Goal: Information Seeking & Learning: Check status

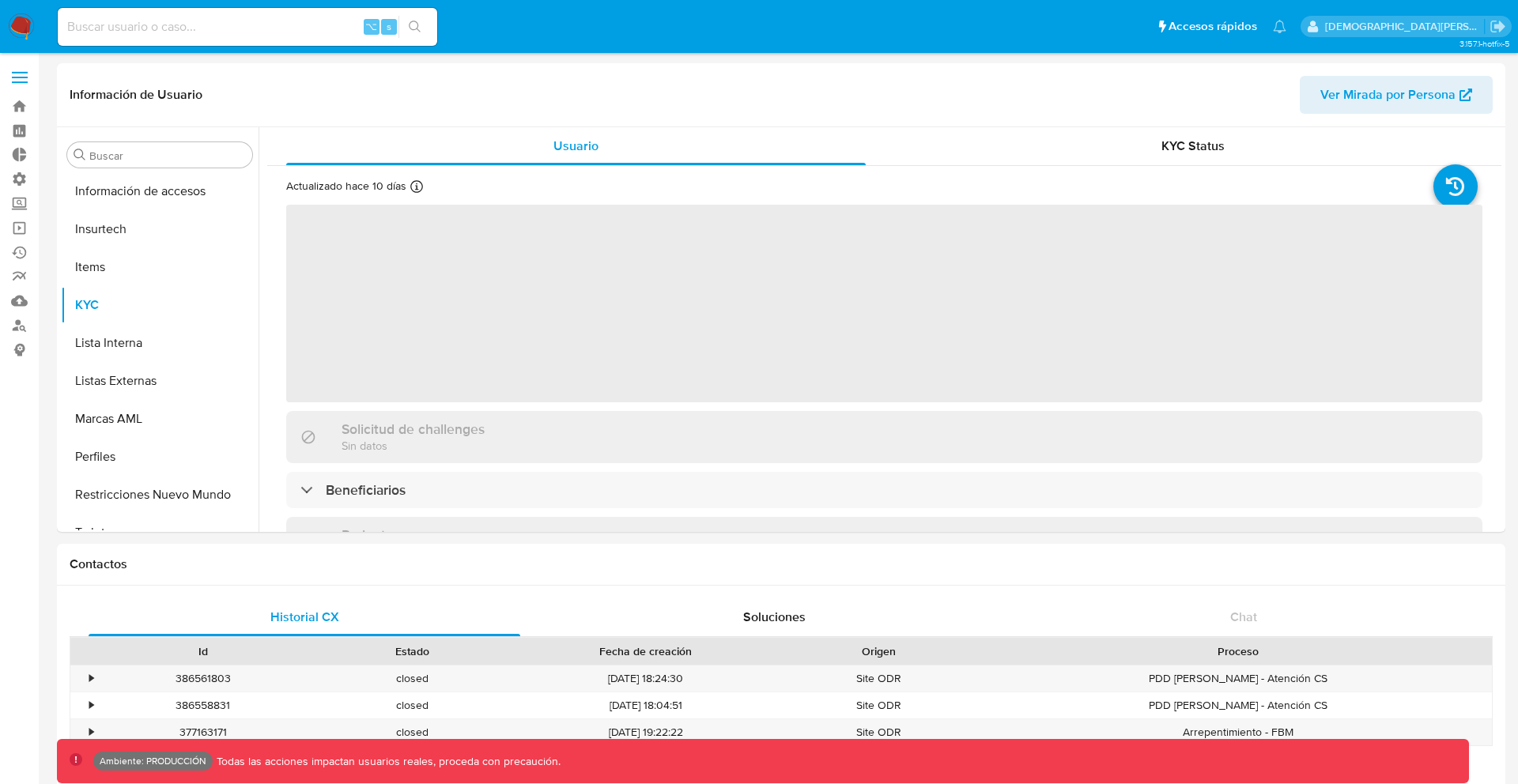
scroll to position [668, 0]
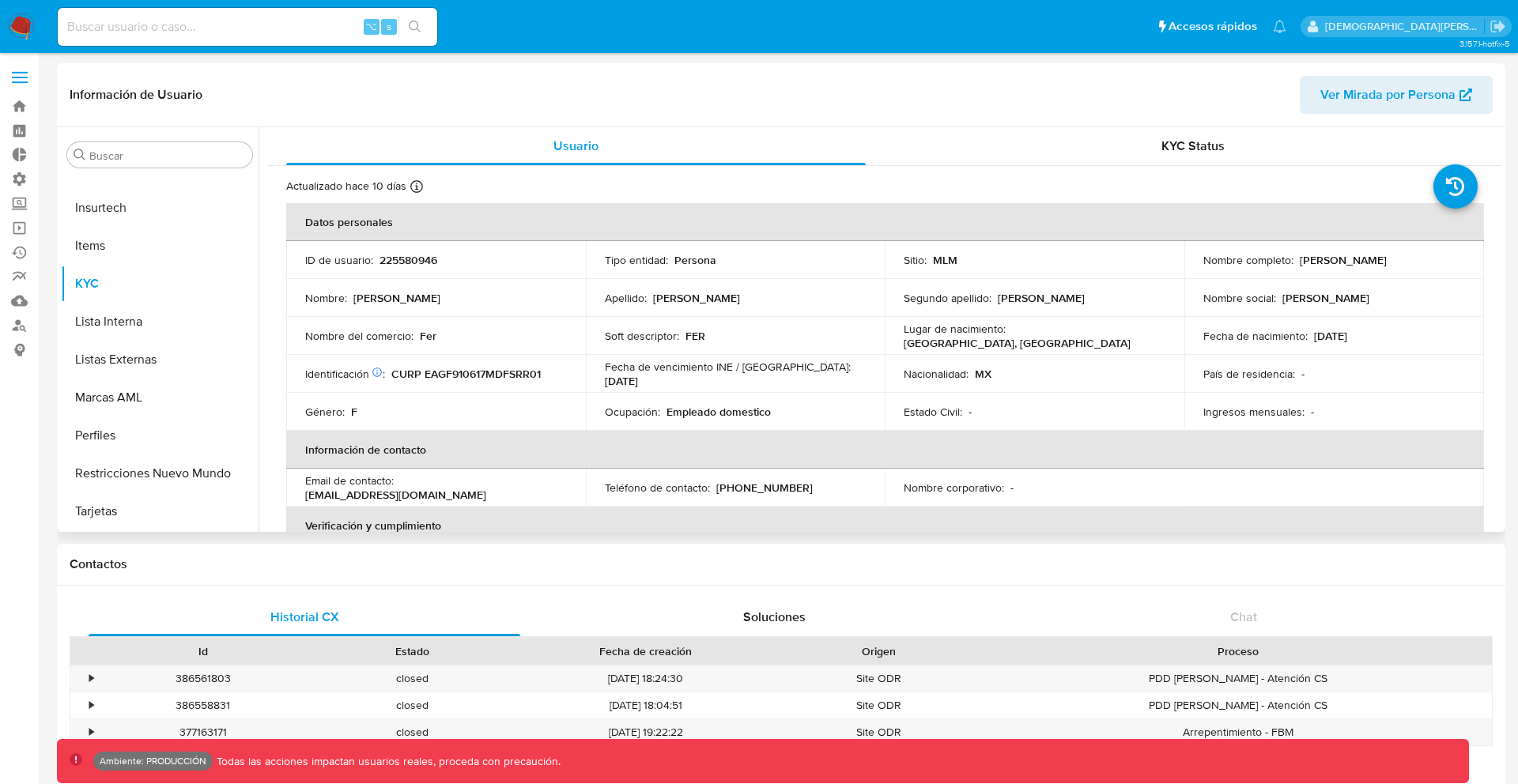
select select "10"
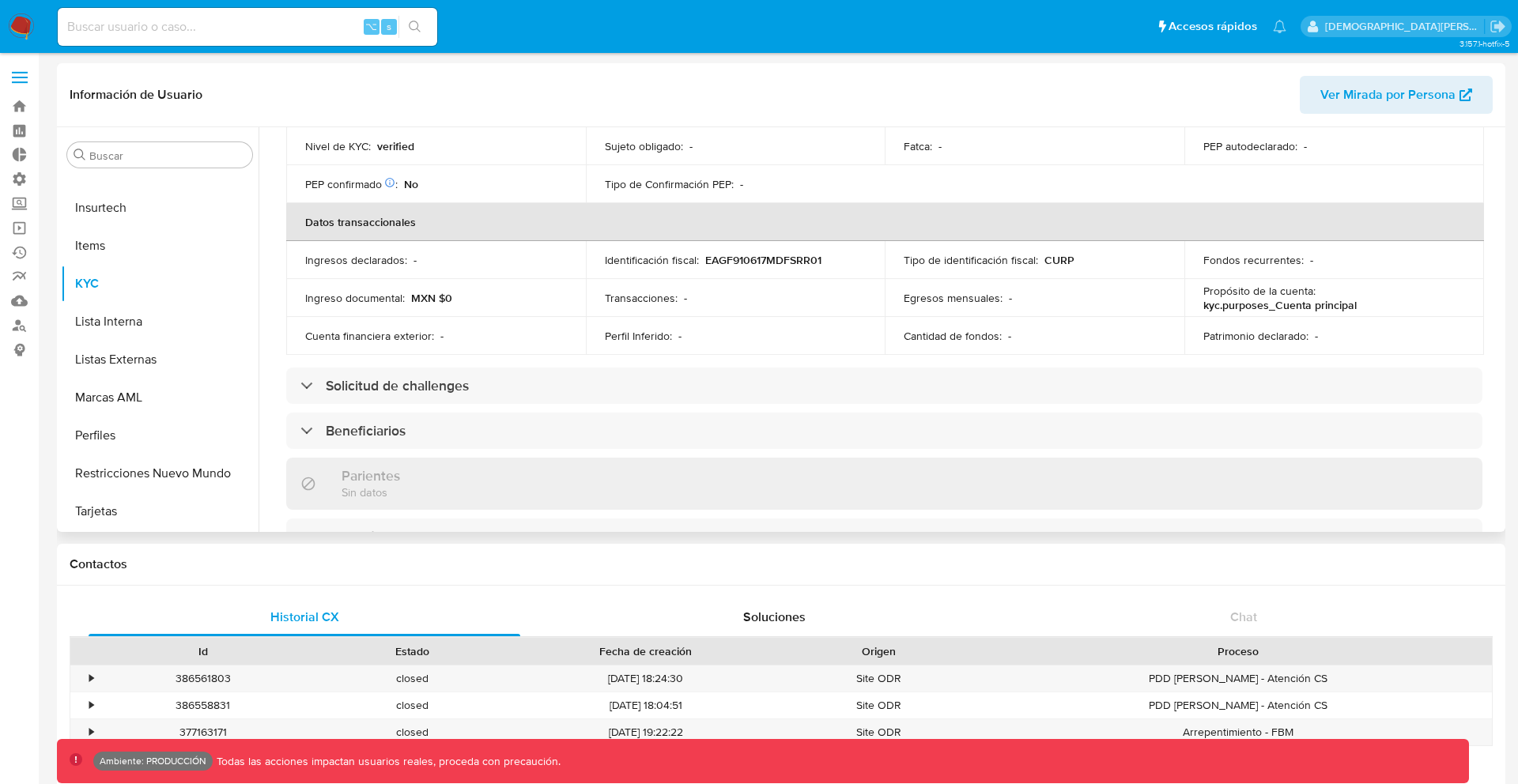
scroll to position [420, 0]
click at [390, 179] on icon at bounding box center [390, 180] width 11 height 11
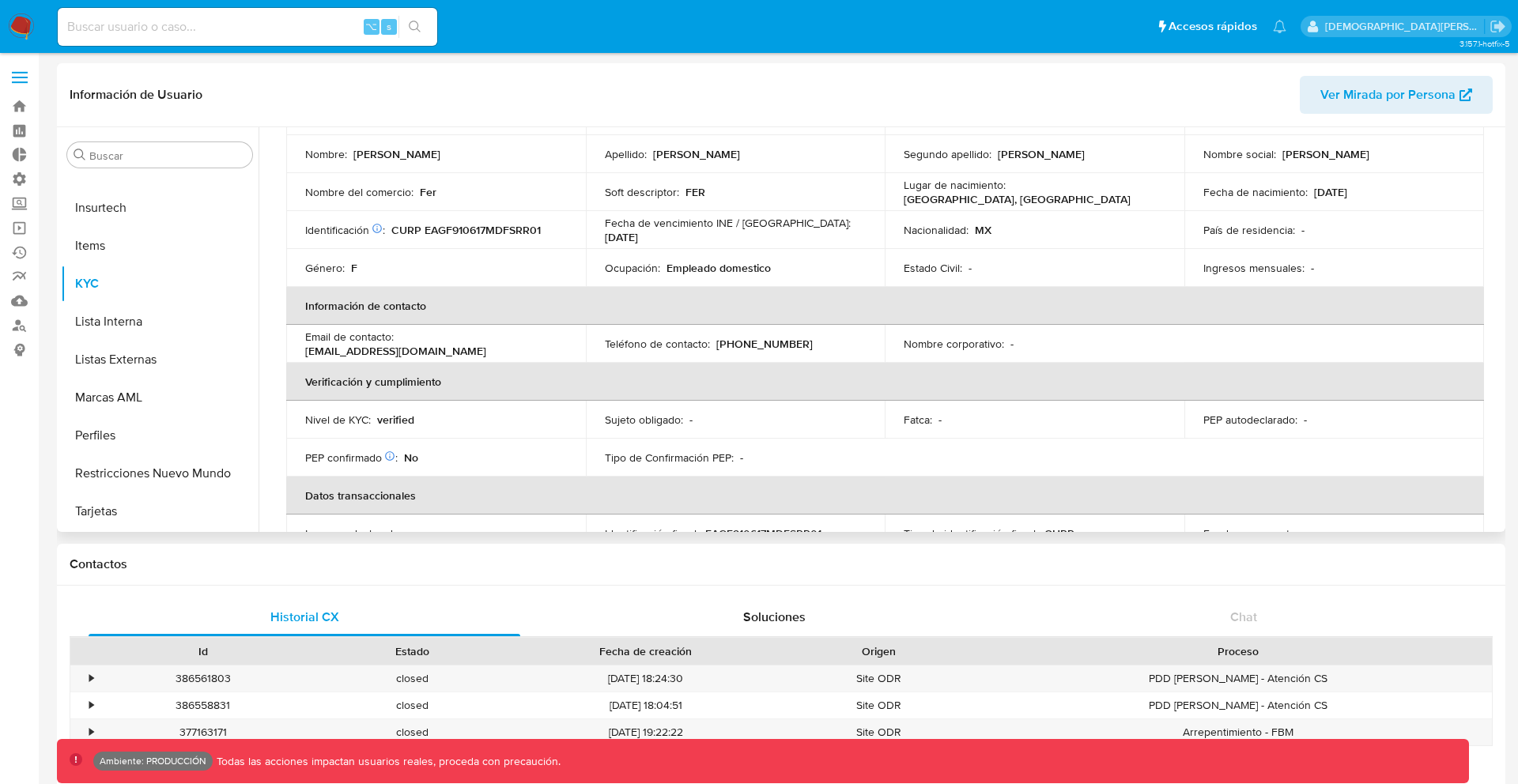
scroll to position [148, 0]
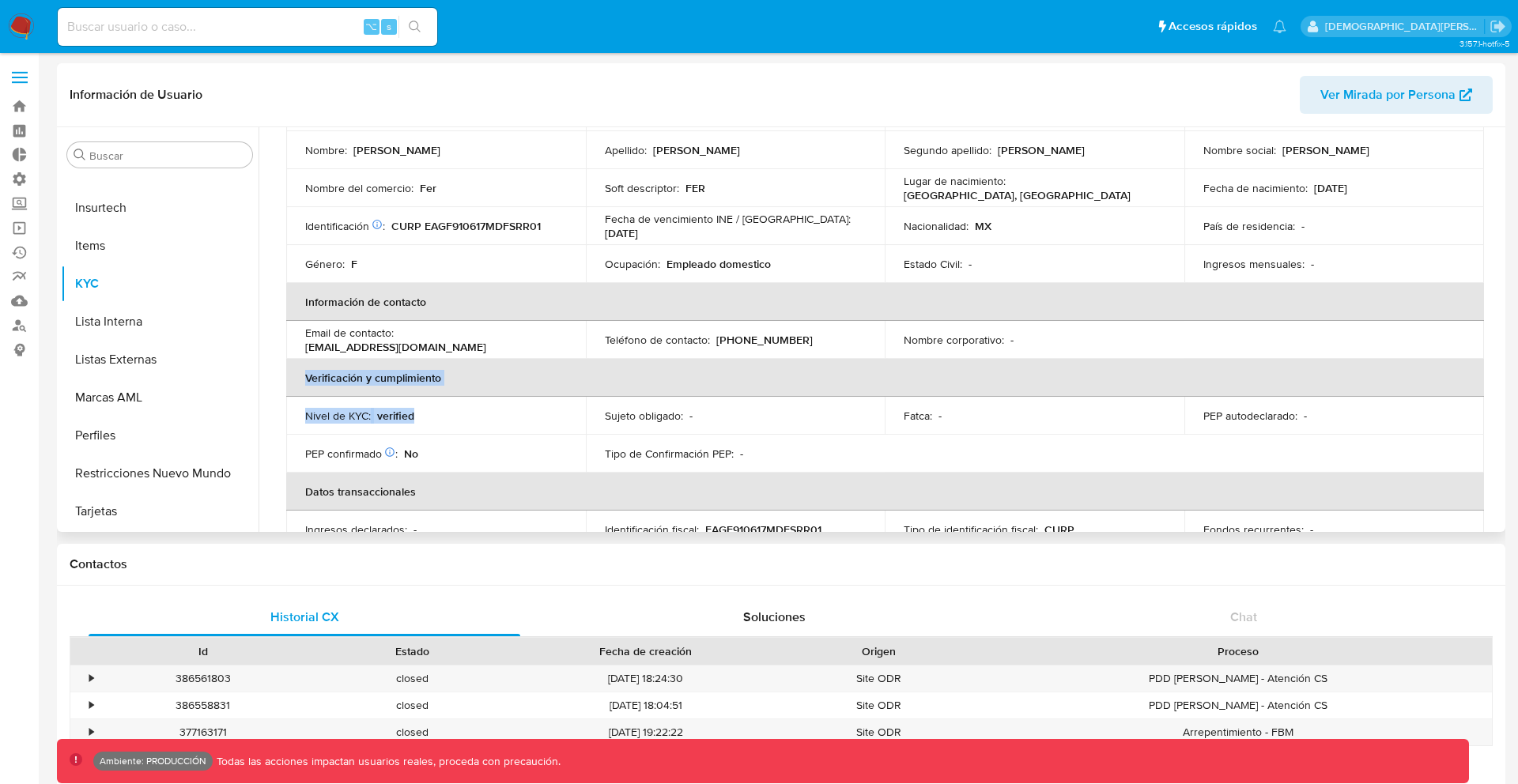
drag, startPoint x: 775, startPoint y: 400, endPoint x: 715, endPoint y: 359, distance: 72.7
click at [716, 358] on table "Datos personales ID de usuario : 225580946 Tipo entidad : Persona Sitio : MLM N…" at bounding box center [885, 340] width 1197 height 569
click at [715, 359] on th "Verificación y cumplimiento" at bounding box center [885, 377] width 1197 height 38
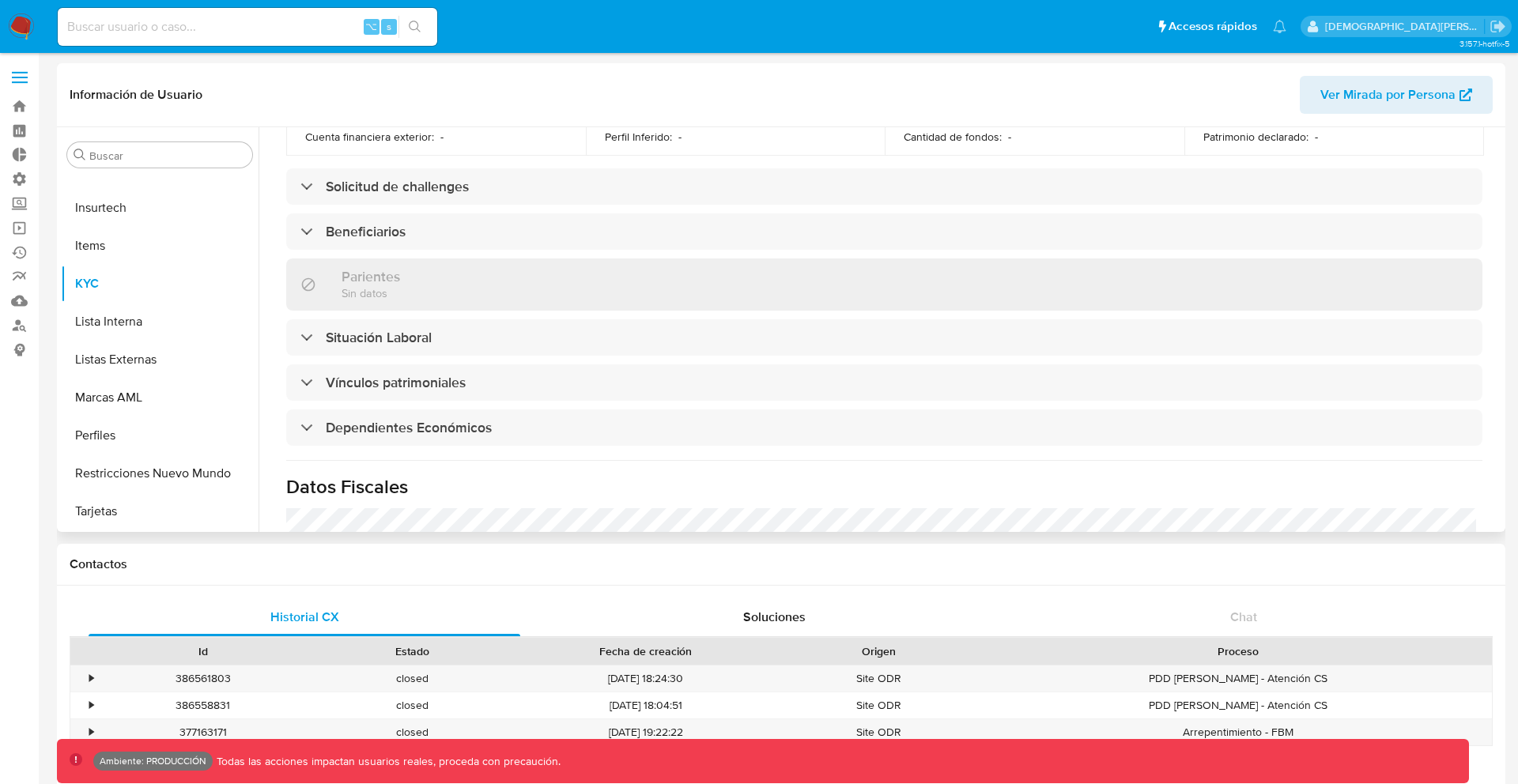
scroll to position [222, 0]
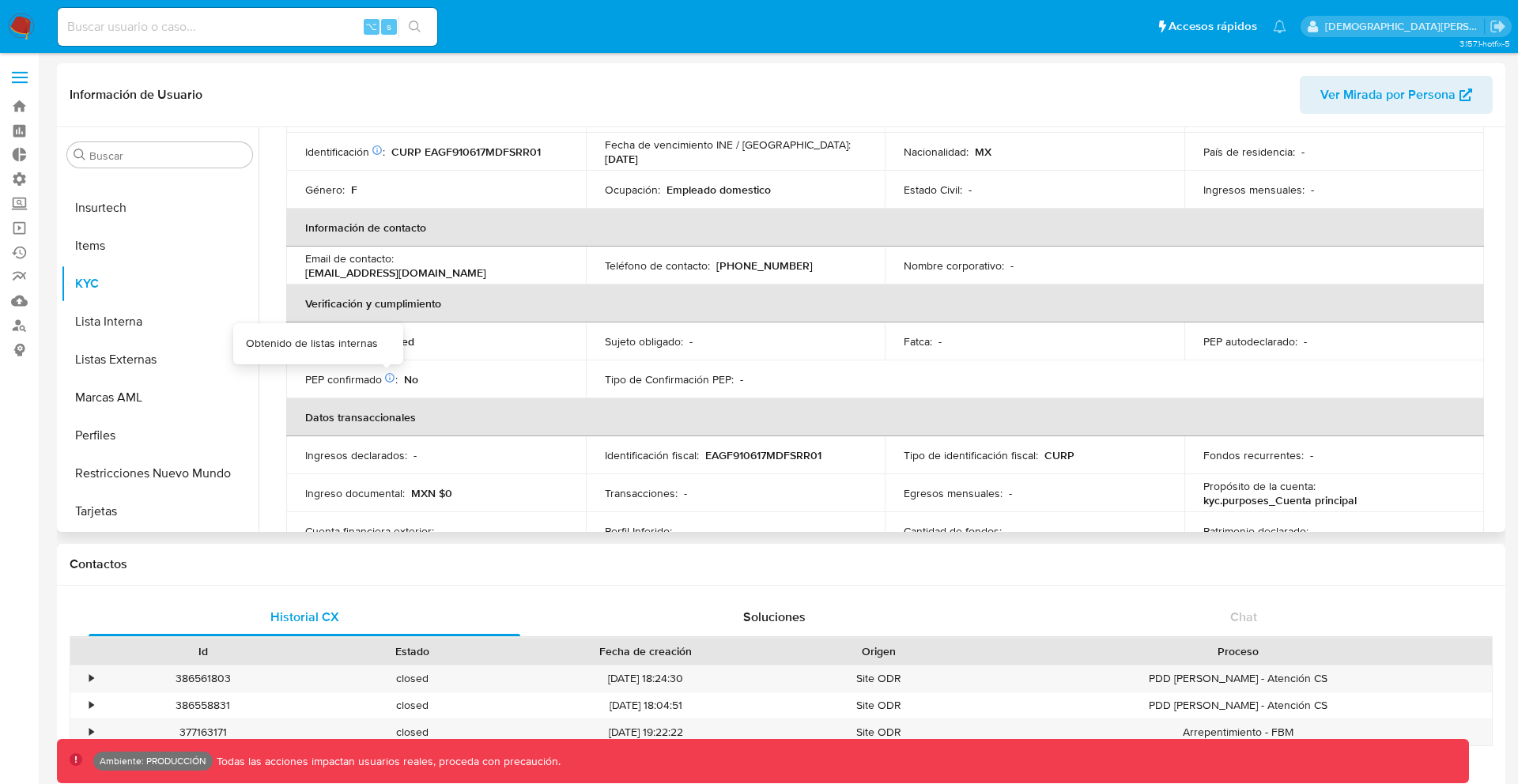
click at [385, 374] on icon at bounding box center [390, 377] width 11 height 11
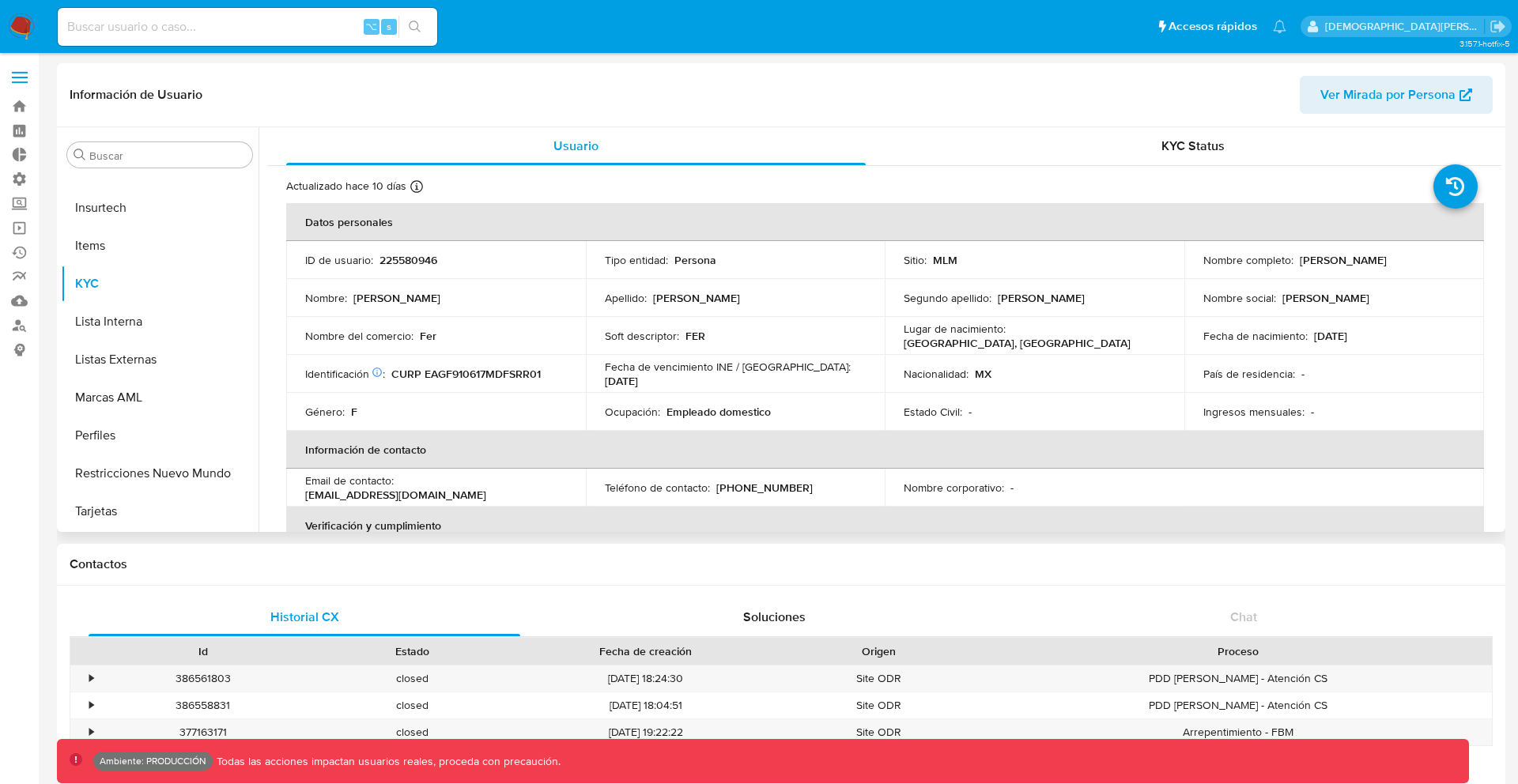
scroll to position [539, 0]
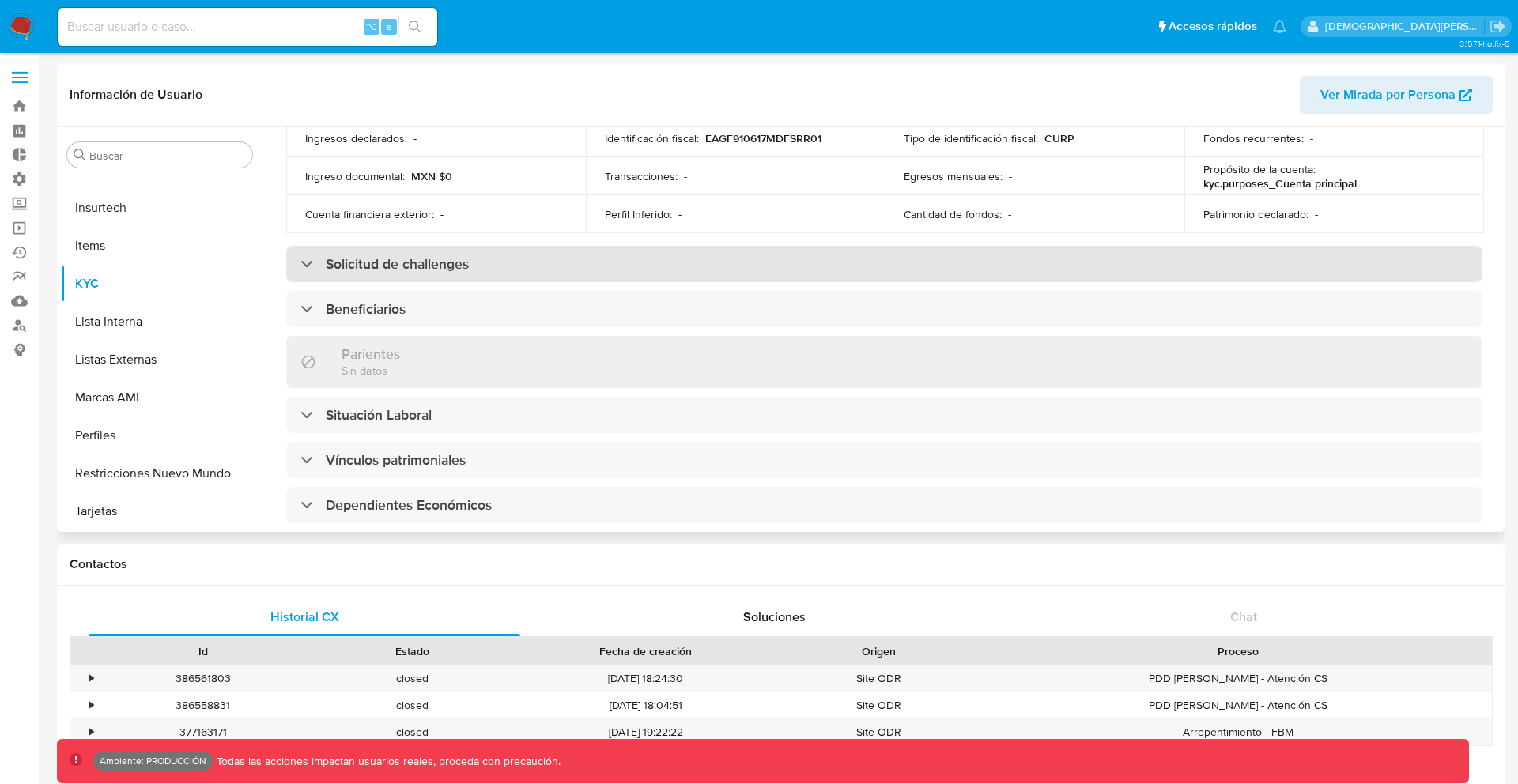
click at [385, 277] on div "Solicitud de challenges" at bounding box center [884, 264] width 1196 height 36
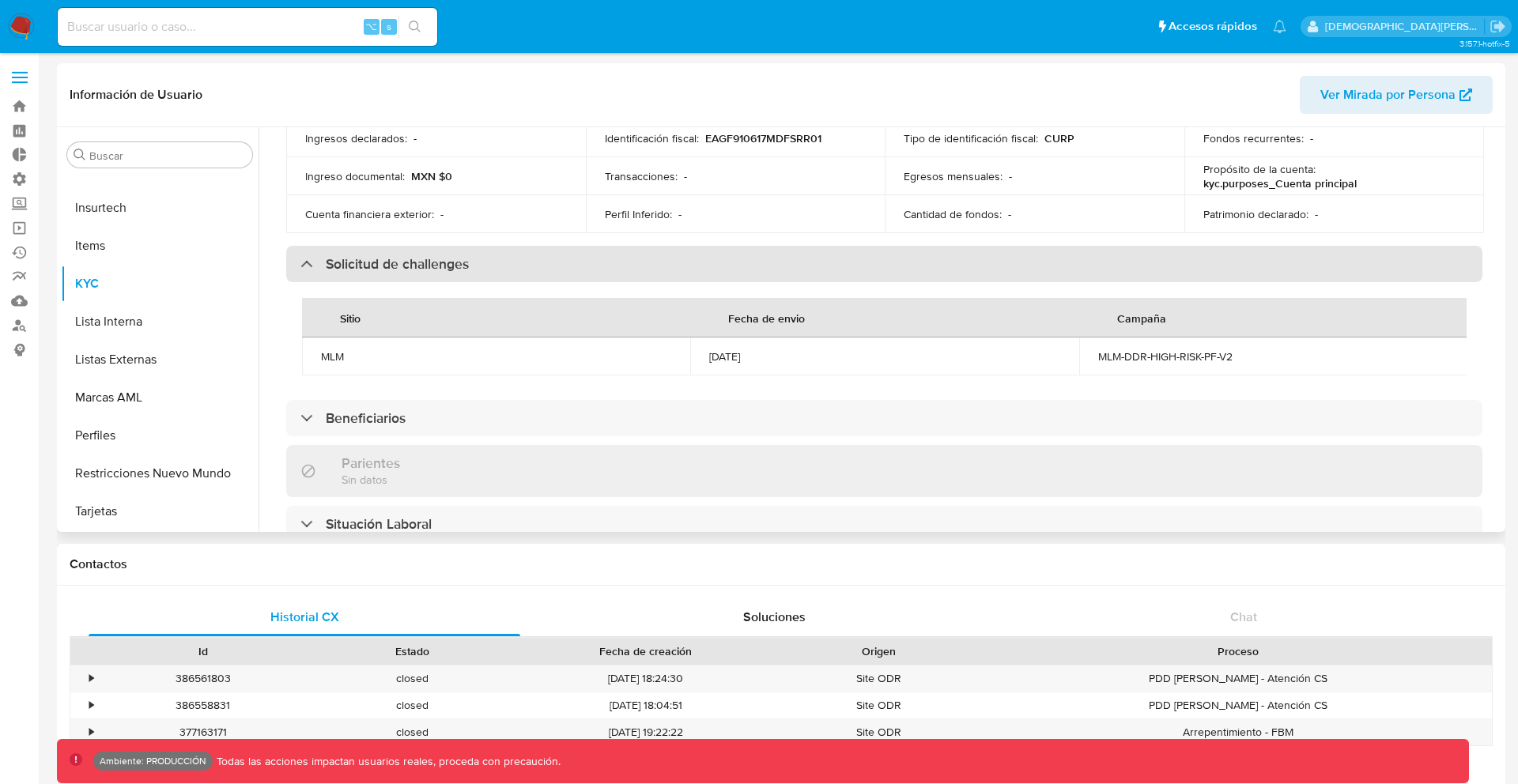
click at [385, 277] on div "Solicitud de challenges" at bounding box center [884, 264] width 1196 height 36
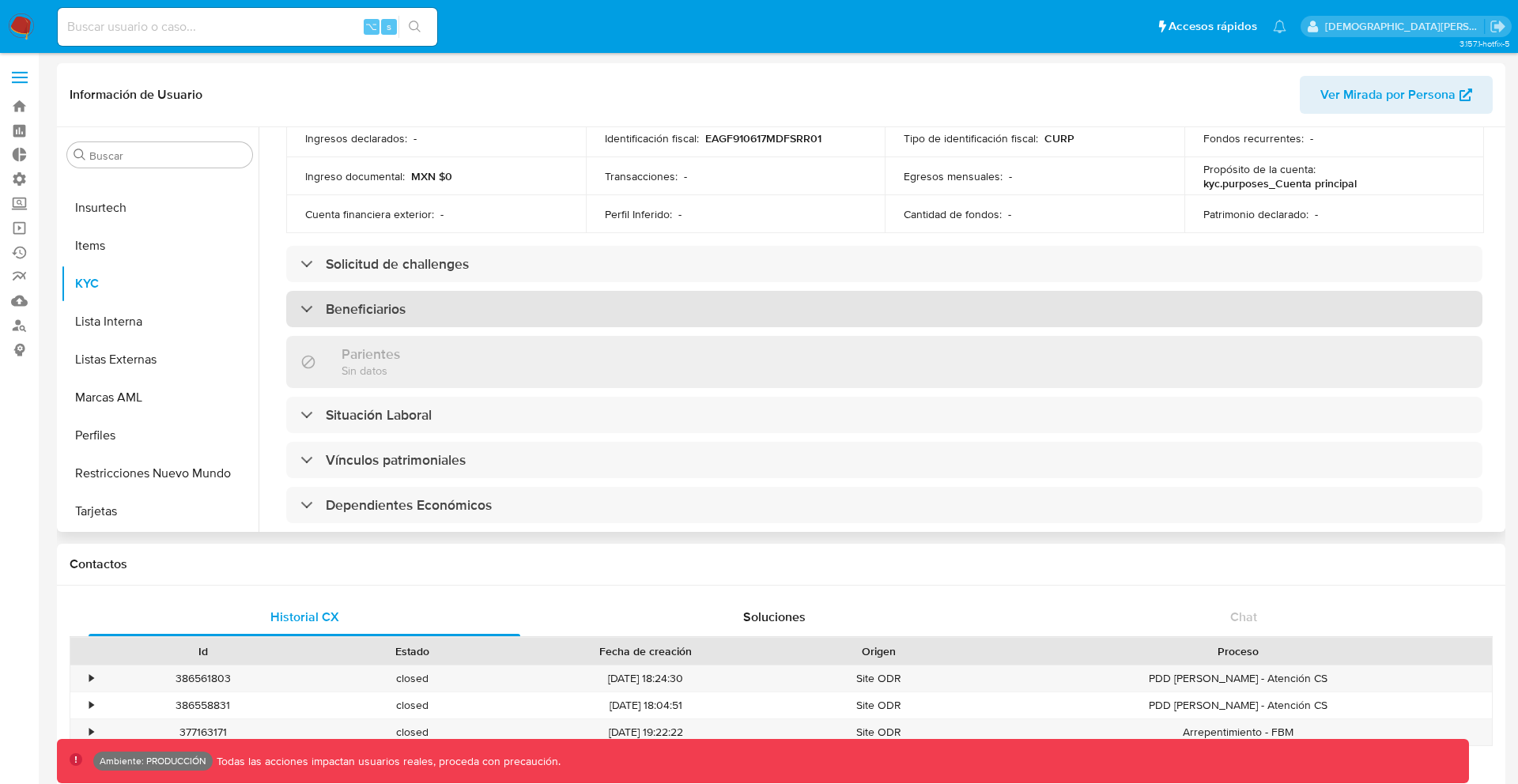
click at [385, 318] on h3 "Beneficiarios" at bounding box center [365, 309] width 80 height 18
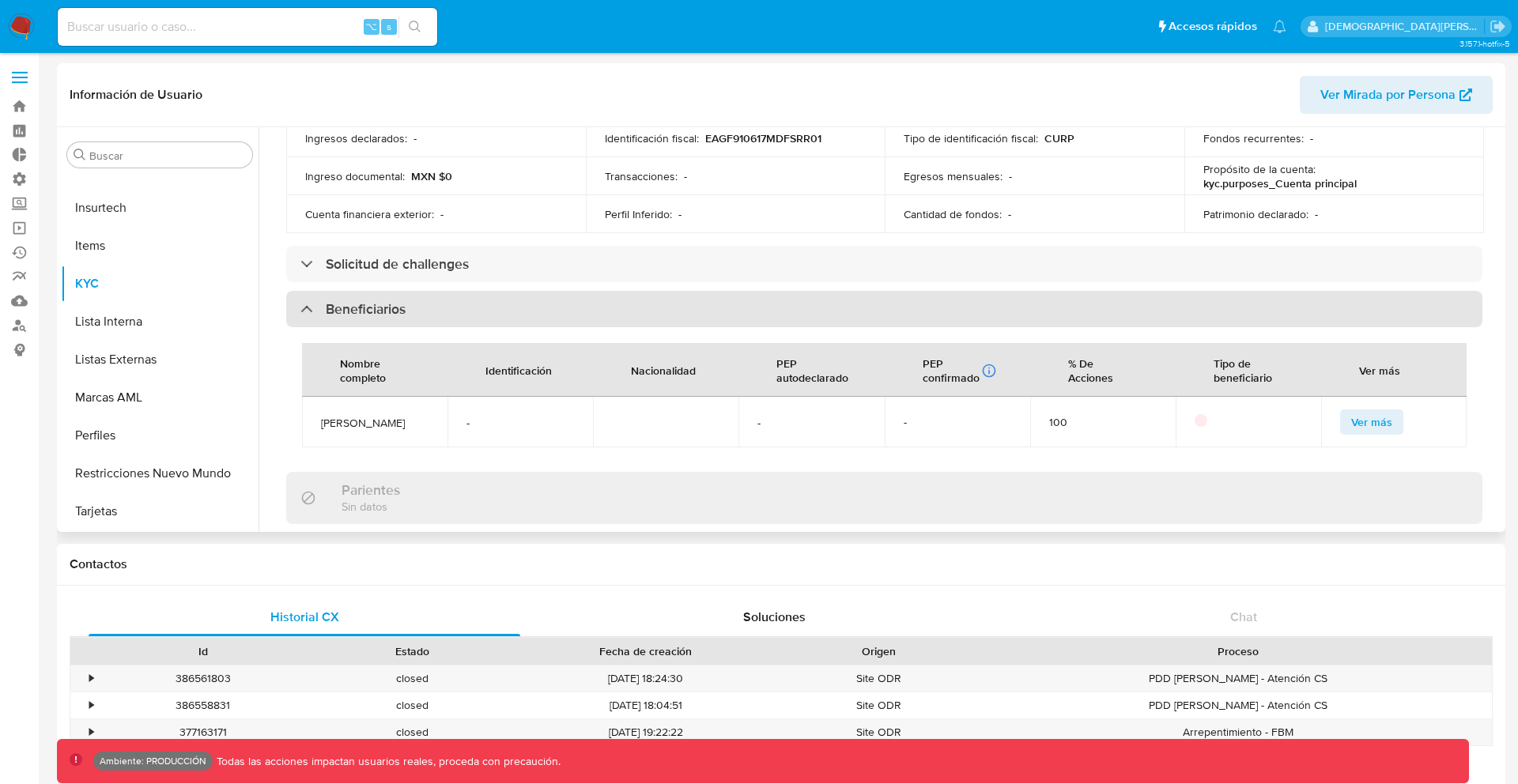
click at [385, 318] on h3 "Beneficiarios" at bounding box center [365, 309] width 80 height 18
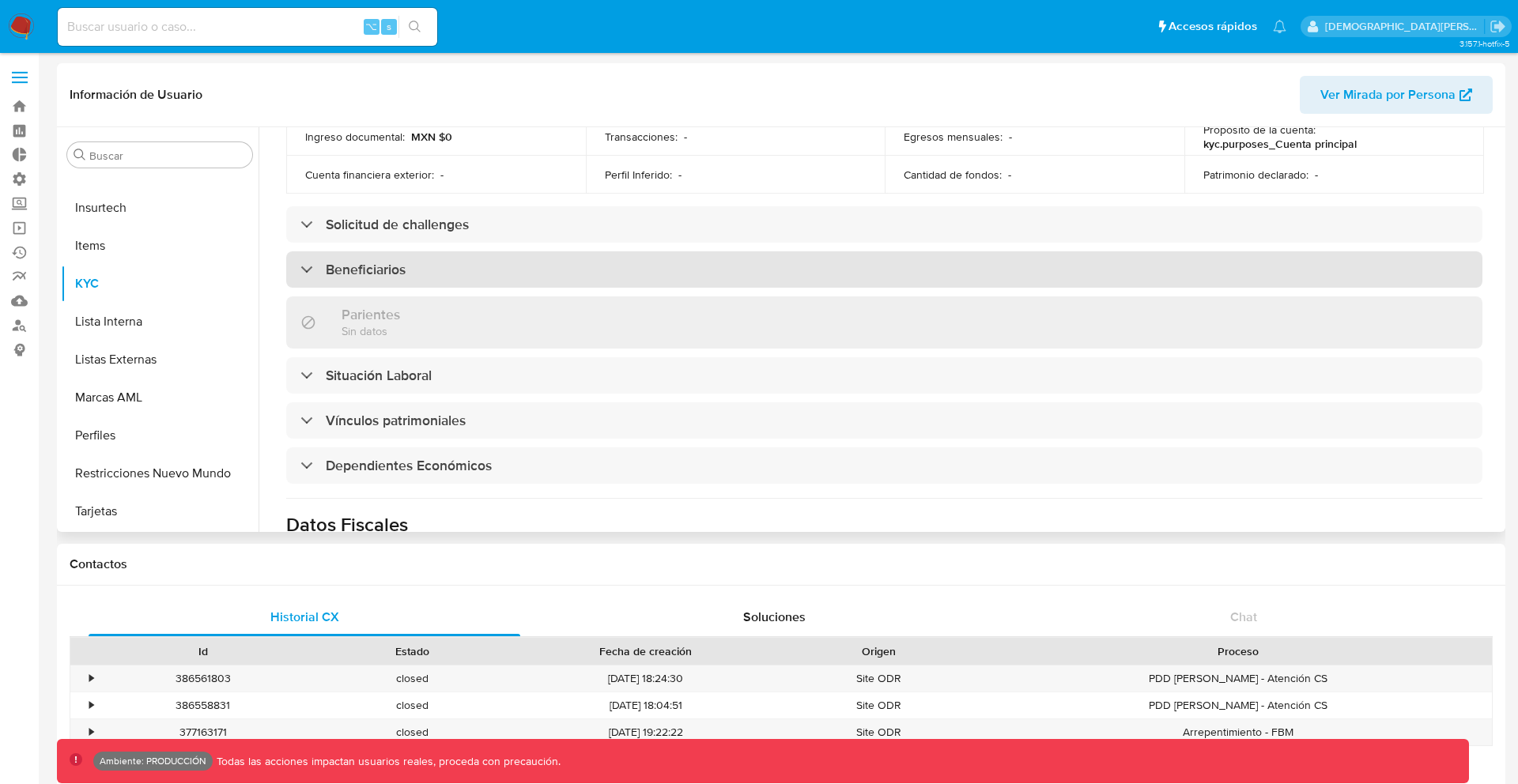
scroll to position [640, 0]
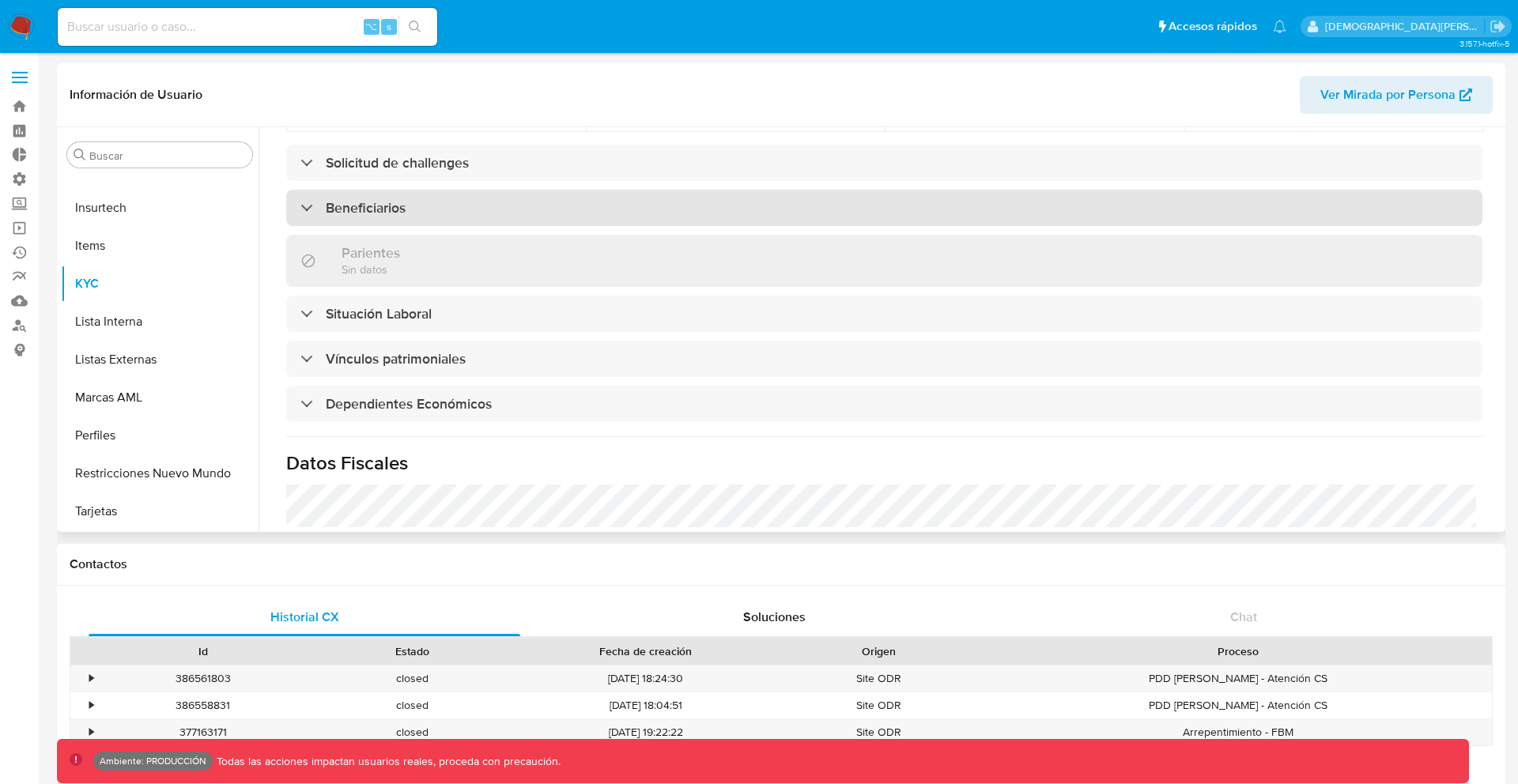
click at [380, 200] on h3 "Beneficiarios" at bounding box center [365, 207] width 80 height 18
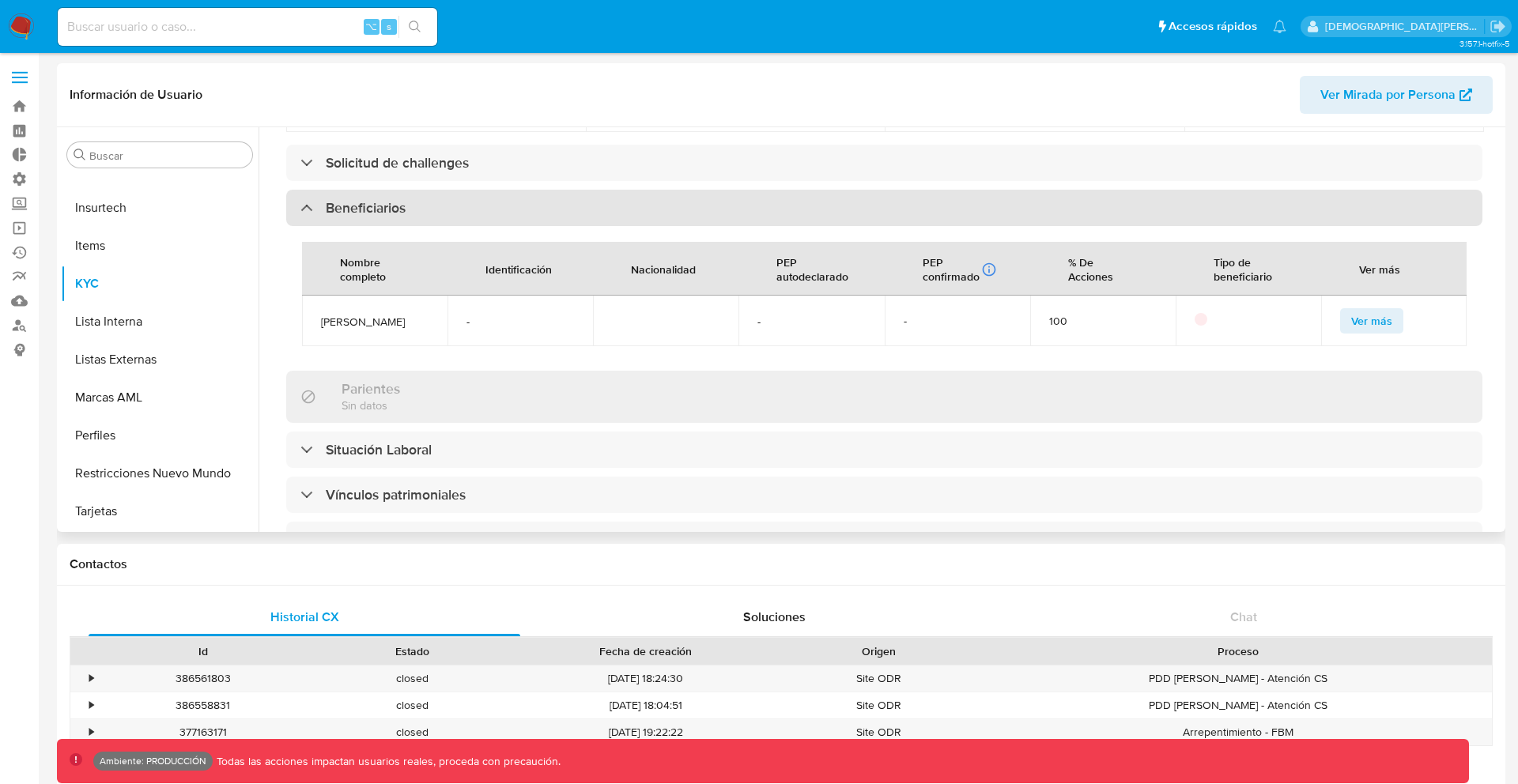
click at [385, 216] on h3 "Beneficiarios" at bounding box center [365, 207] width 80 height 18
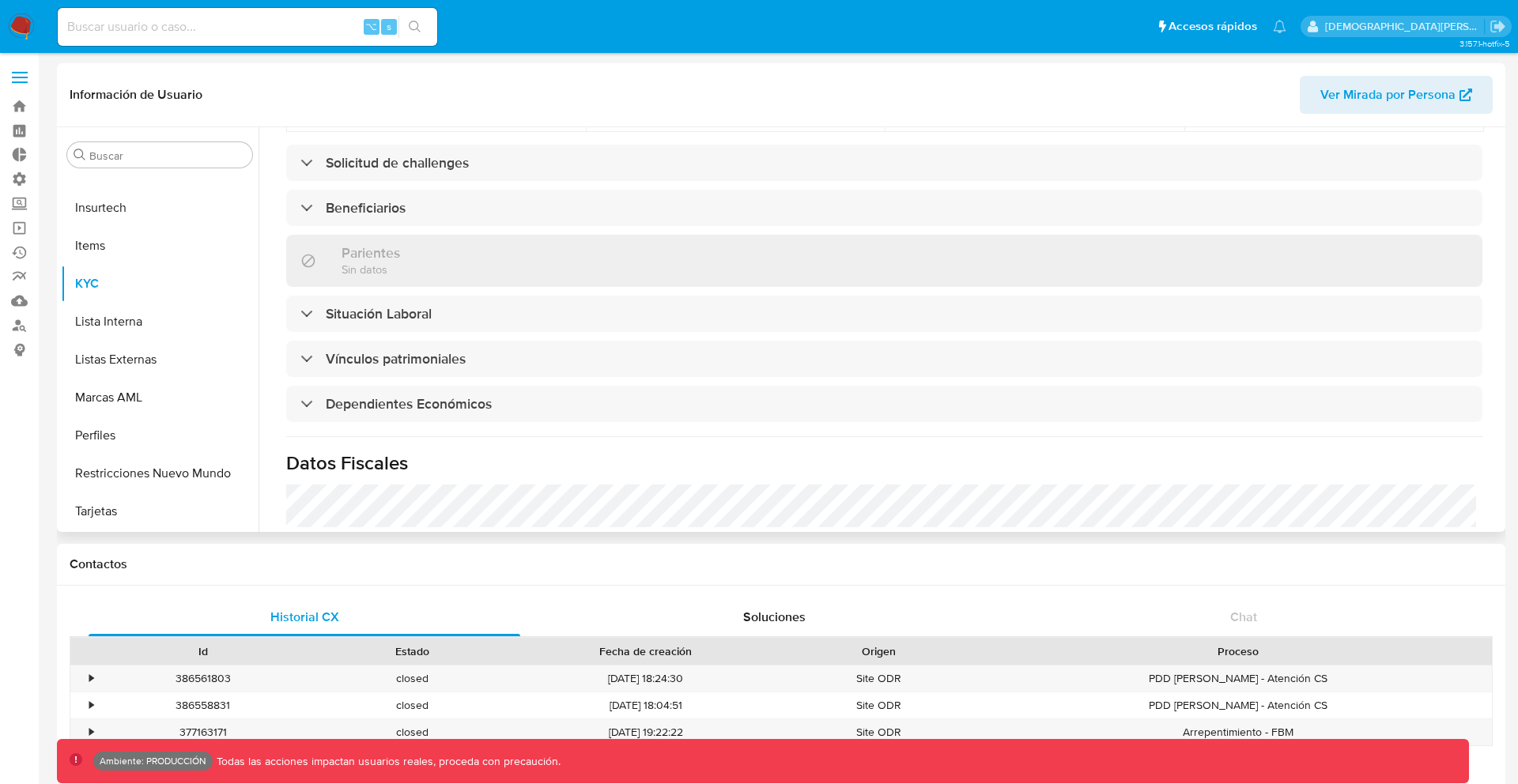
click at [394, 289] on div "Actualizado [DATE] Creado: [DATE] 11:52:04 Actualizado: [DATE] 10:05:04 Datos p…" at bounding box center [884, 166] width 1234 height 1282
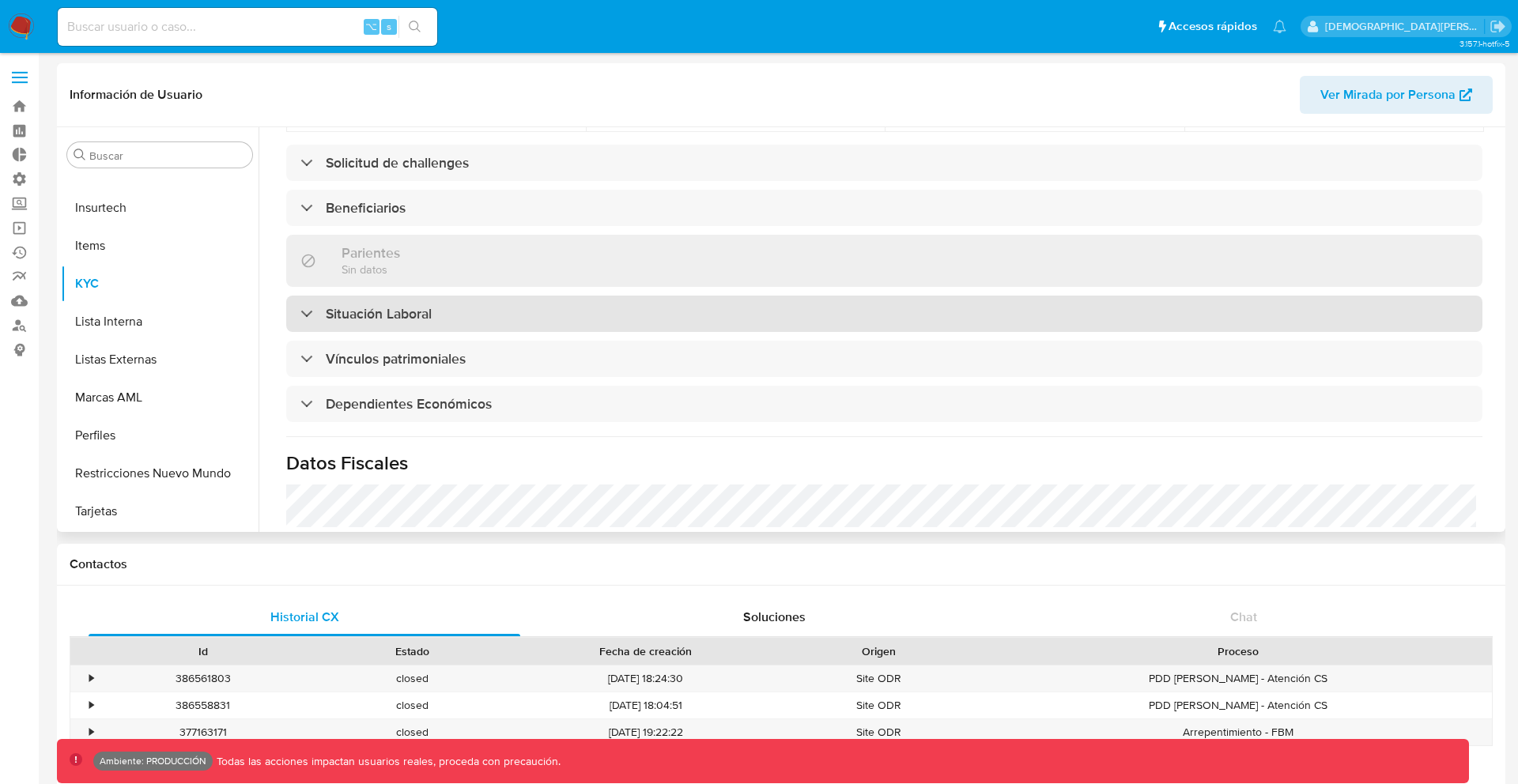
click at [394, 295] on div "Situación Laboral" at bounding box center [884, 313] width 1196 height 36
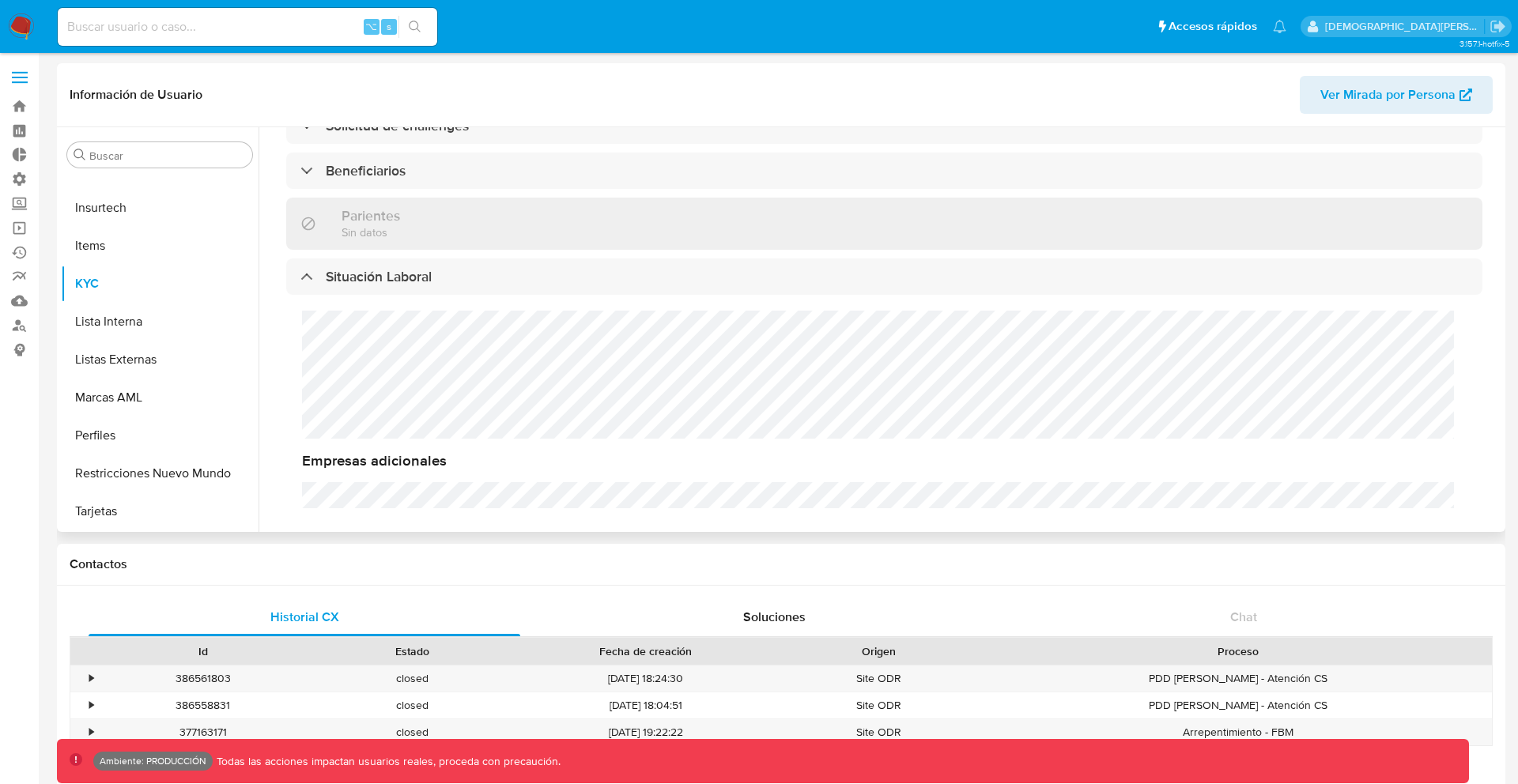
scroll to position [683, 0]
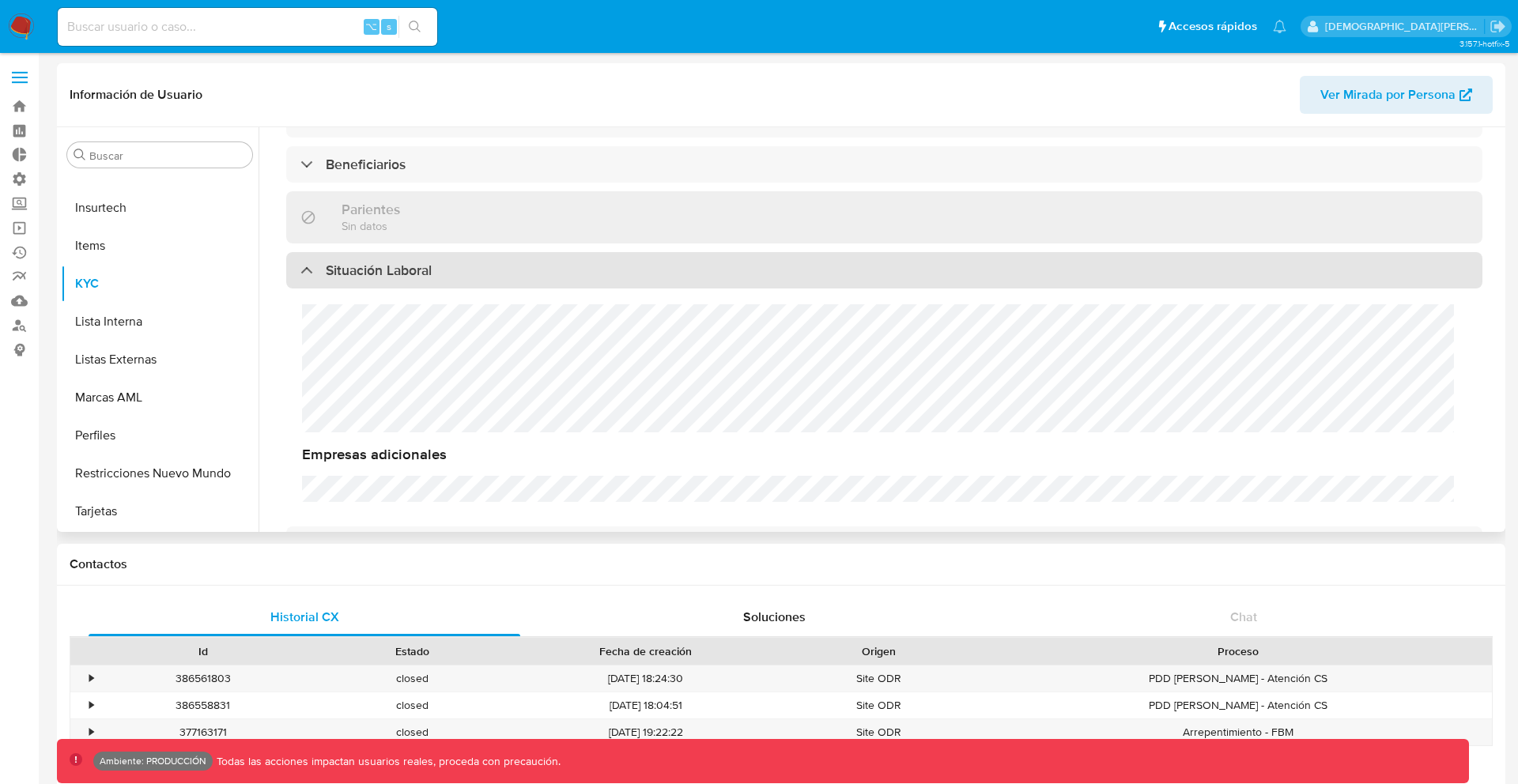
click at [385, 258] on div "Situación Laboral" at bounding box center [884, 269] width 1196 height 36
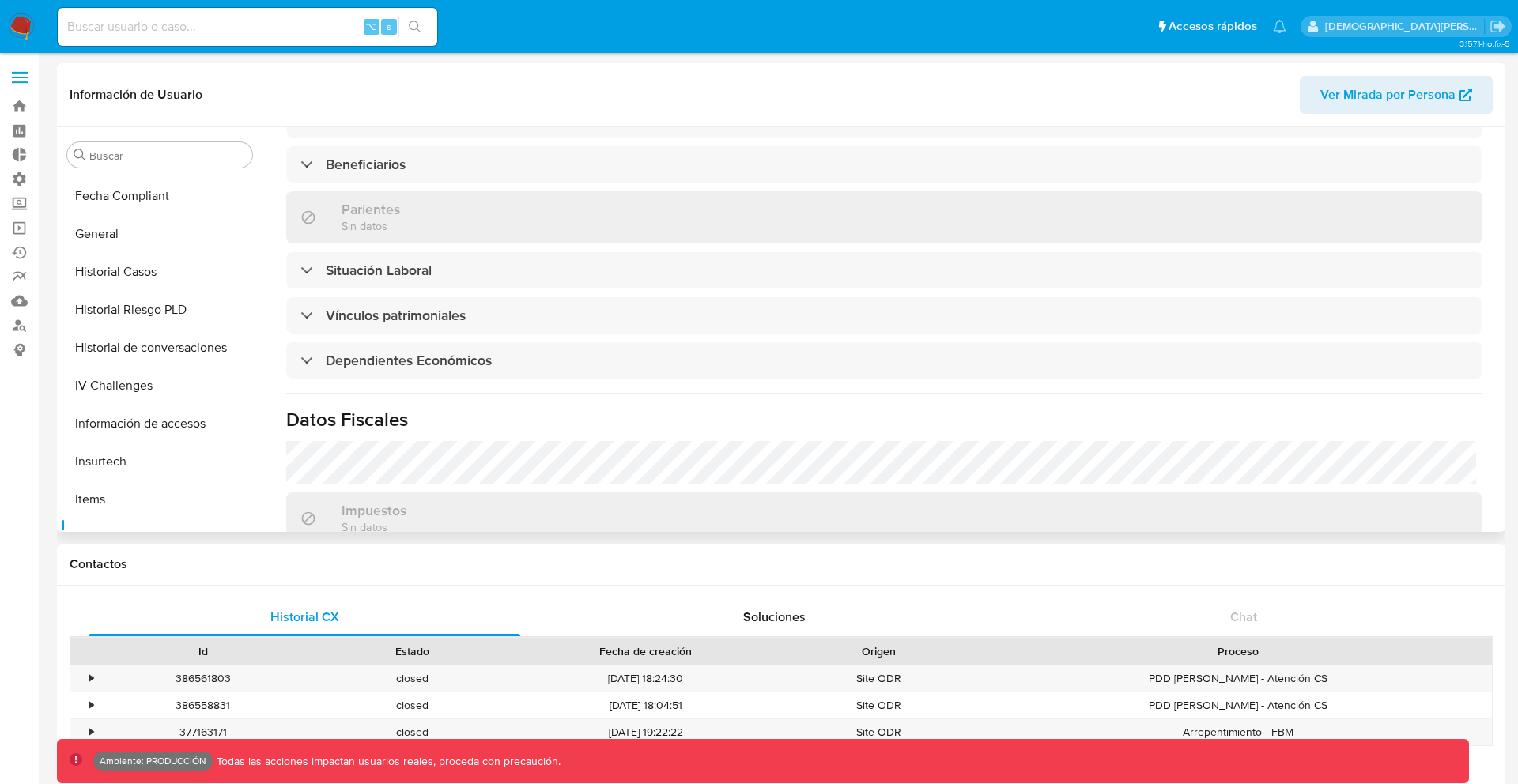
scroll to position [406, 0]
click at [150, 149] on input "Buscar" at bounding box center [167, 155] width 156 height 14
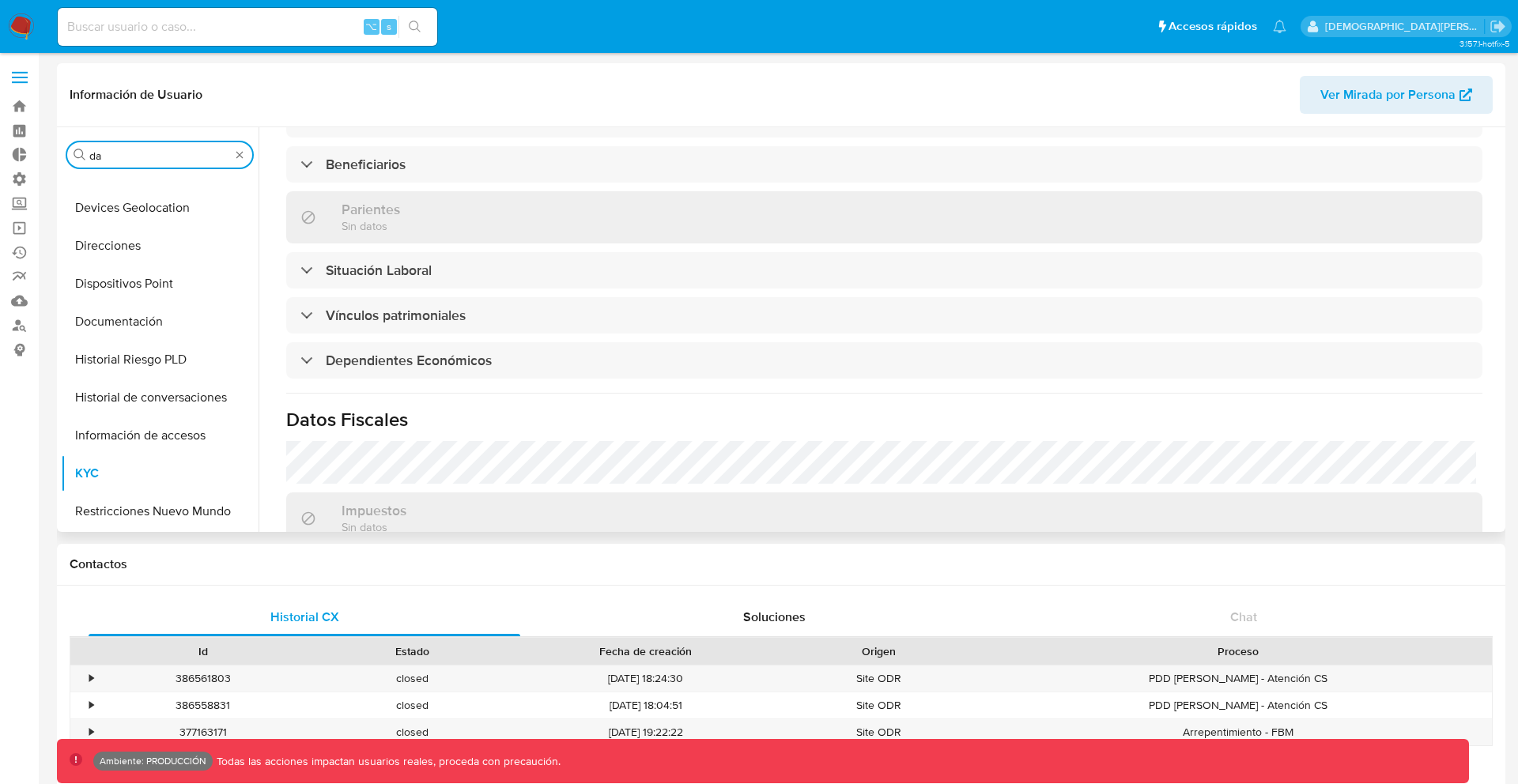
scroll to position [0, 0]
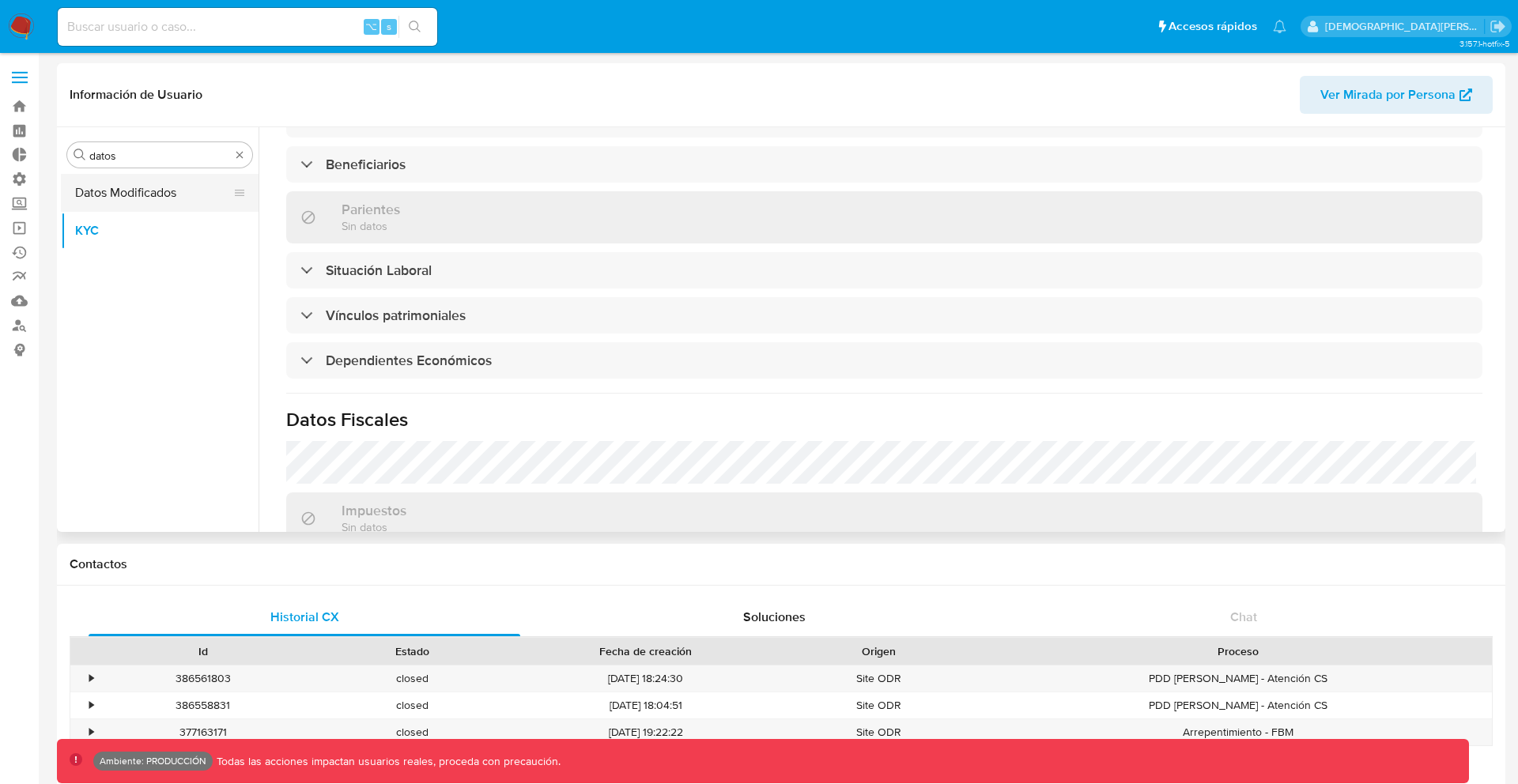
click at [151, 191] on button "Datos Modificados" at bounding box center [153, 192] width 185 height 38
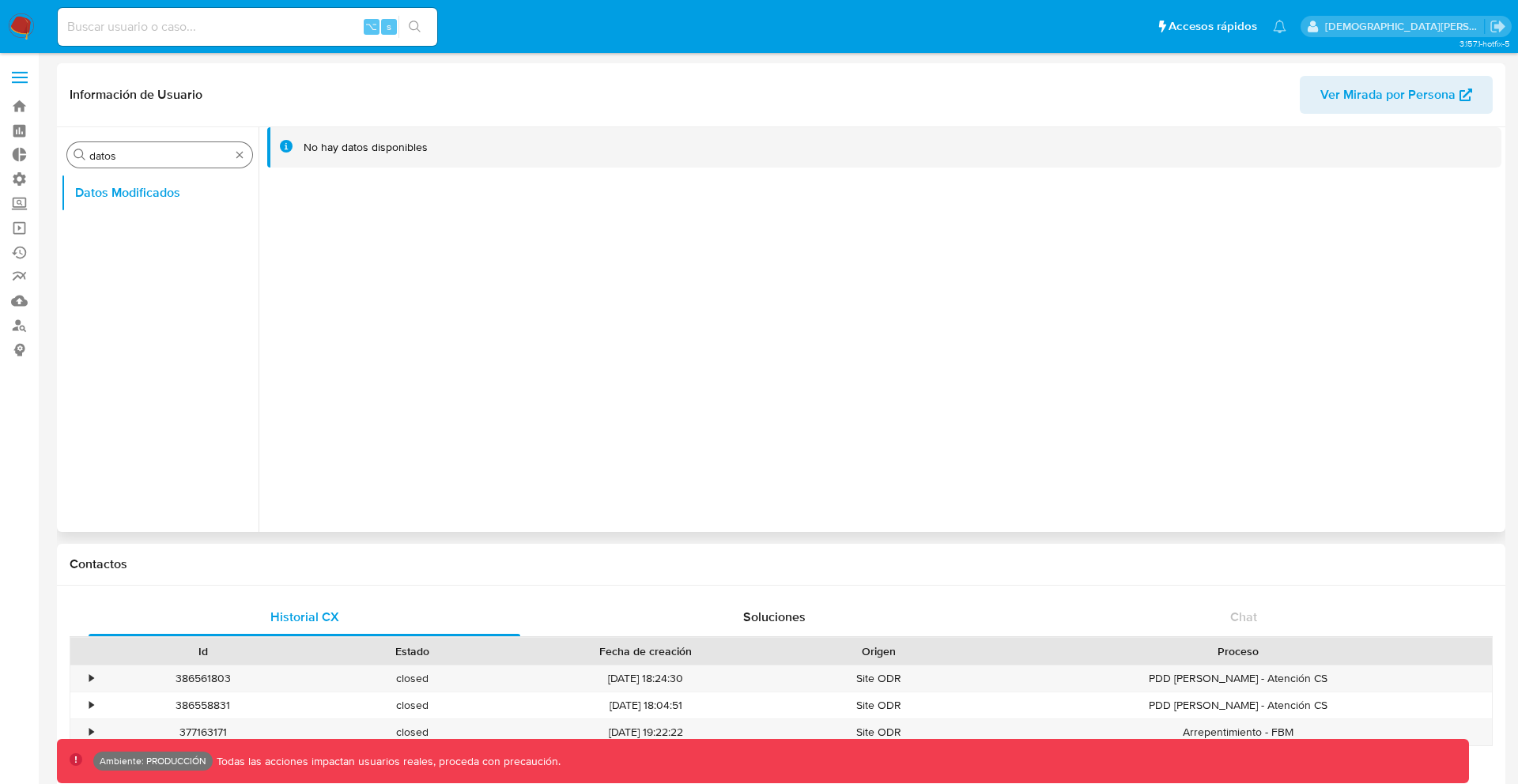
click at [203, 161] on input "datos" at bounding box center [160, 155] width 141 height 14
type input "kyc"
click at [144, 225] on button "KYC" at bounding box center [153, 230] width 185 height 38
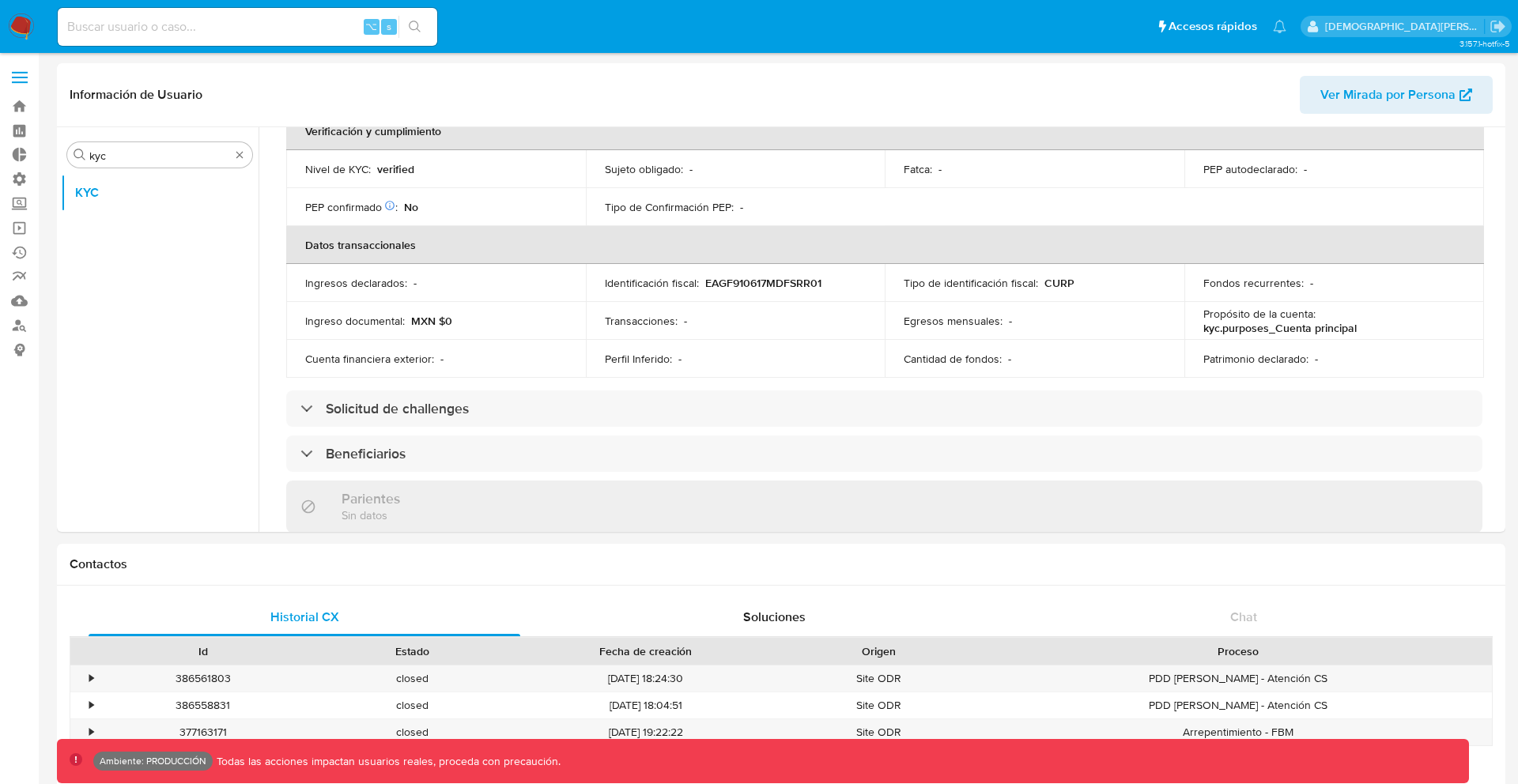
scroll to position [396, 0]
